Goal: Transaction & Acquisition: Book appointment/travel/reservation

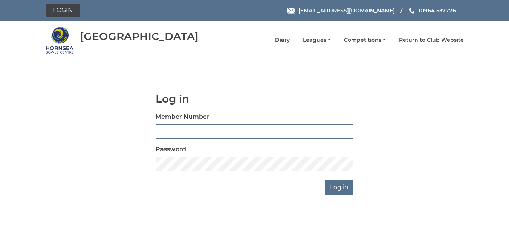
click at [213, 132] on input "Member Number" at bounding box center [255, 131] width 198 height 14
type input "0207"
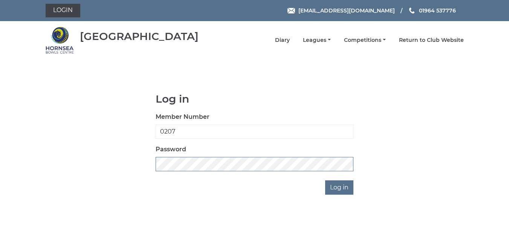
click at [325, 180] on input "Log in" at bounding box center [339, 187] width 28 height 14
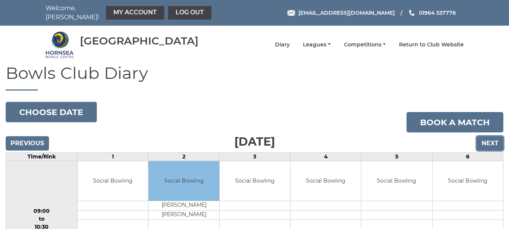
click at [489, 140] on input "Next" at bounding box center [489, 143] width 27 height 14
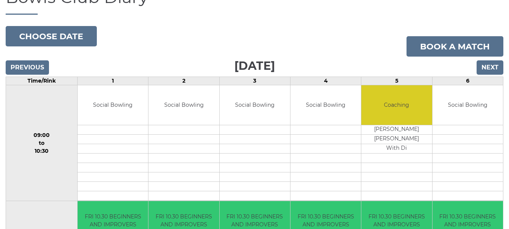
scroll to position [75, 0]
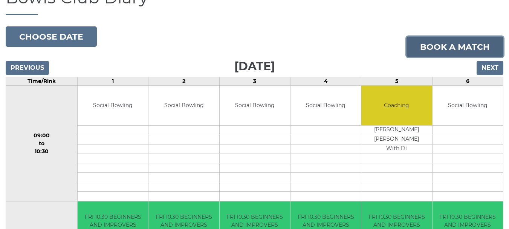
click at [441, 41] on link "Book a match" at bounding box center [454, 47] width 97 height 20
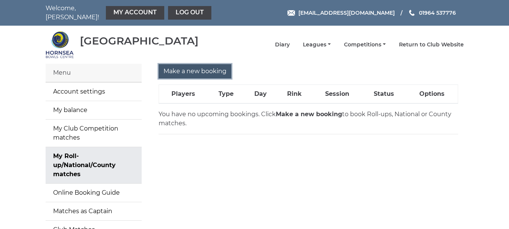
click at [192, 66] on input "Make a new booking" at bounding box center [195, 71] width 73 height 14
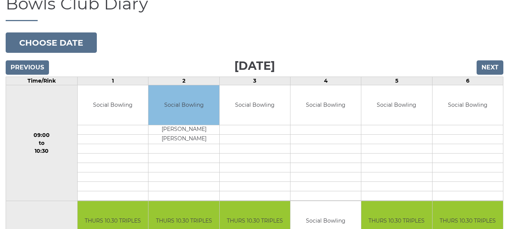
scroll to position [75, 0]
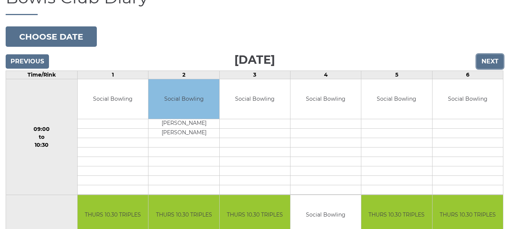
click at [484, 55] on input "Next" at bounding box center [489, 61] width 27 height 14
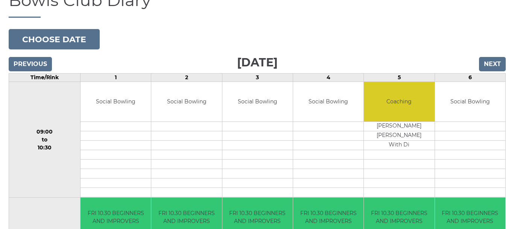
scroll to position [75, 0]
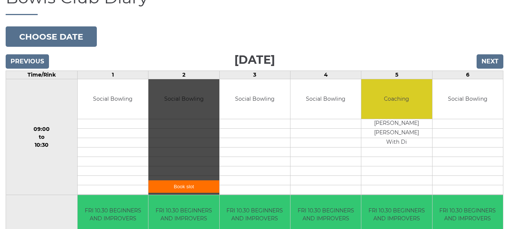
click at [188, 181] on link "Book slot" at bounding box center [183, 186] width 70 height 12
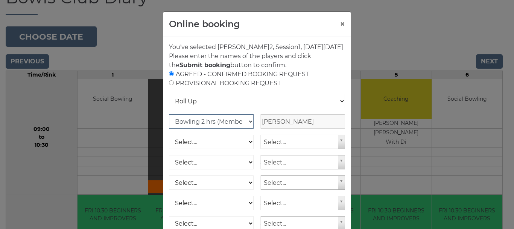
click at [247, 128] on select "Club Competition (Member) National (Member) Bowling 1.5 hrs (Member) Junior (Up…" at bounding box center [211, 121] width 85 height 14
select select "1_54"
click at [169, 123] on select "Club Competition (Member) National (Member) Bowling 1.5 hrs (Member) Junior (Up…" at bounding box center [211, 121] width 85 height 14
click at [246, 127] on select "Club Competition (Member) National (Member) Bowling 1.5 hrs (Member) Junior (Up…" at bounding box center [211, 121] width 85 height 14
click at [169, 123] on select "Club Competition (Member) National (Member) Bowling 1.5 hrs (Member) Junior (Up…" at bounding box center [211, 121] width 85 height 14
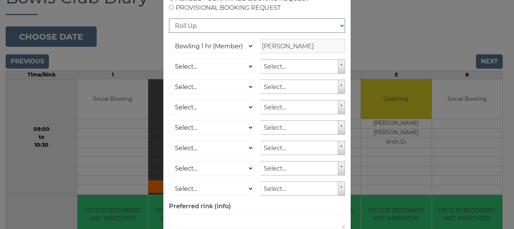
click at [340, 33] on select "Roll Up National Competition - Singles National Competition - Pairs National Co…" at bounding box center [257, 25] width 176 height 14
click at [169, 27] on select "Roll Up National Competition - Singles National Competition - Pairs National Co…" at bounding box center [257, 25] width 176 height 14
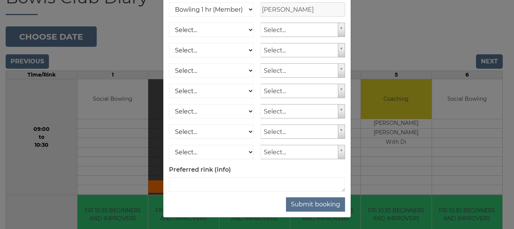
scroll to position [121, 0]
click at [314, 203] on button "Submit booking" at bounding box center [315, 204] width 59 height 14
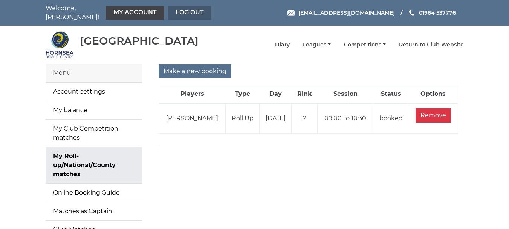
click at [180, 8] on link "Log out" at bounding box center [189, 13] width 43 height 14
